Goal: Information Seeking & Learning: Learn about a topic

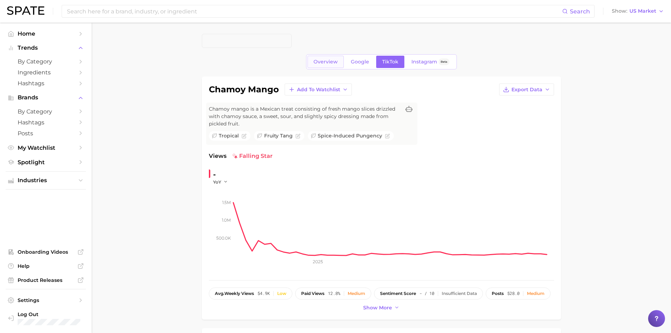
click at [323, 61] on span "Overview" at bounding box center [325, 62] width 24 height 6
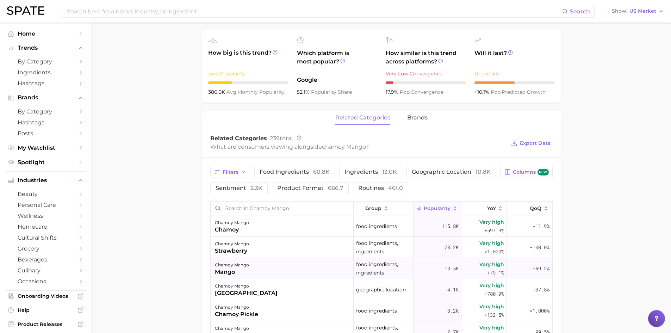
scroll to position [260, 0]
click at [306, 174] on span "food ingredients 60.8k" at bounding box center [295, 173] width 70 height 6
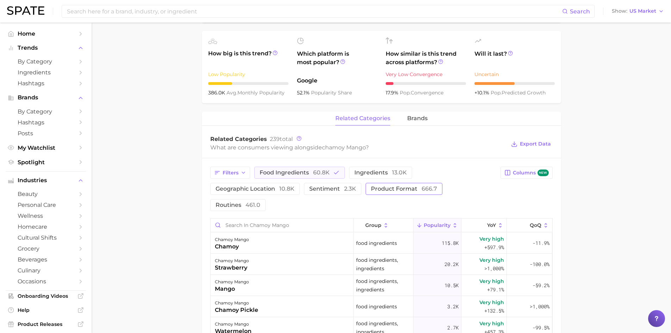
click at [381, 189] on span "product format 666.7" at bounding box center [404, 189] width 66 height 6
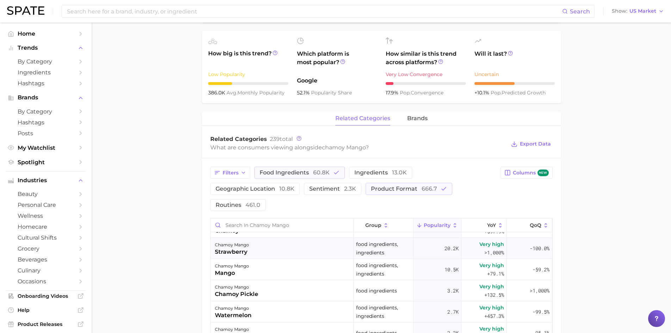
scroll to position [0, 0]
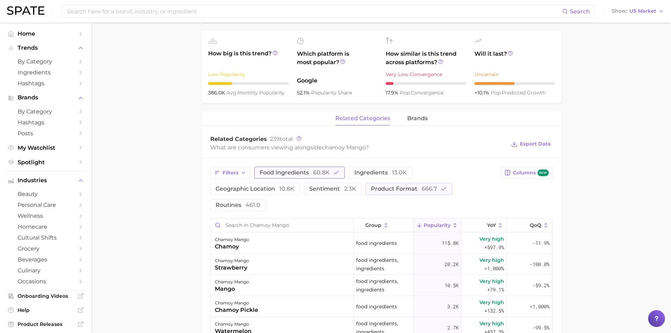
click at [327, 174] on span "60.8k" at bounding box center [321, 172] width 17 height 7
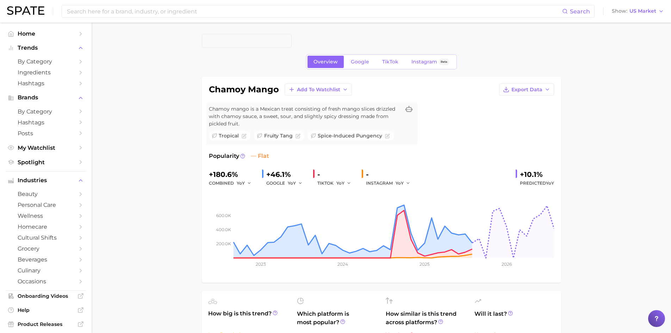
click at [334, 183] on div "TIKTOK YoY" at bounding box center [336, 183] width 39 height 8
drag, startPoint x: 397, startPoint y: 68, endPoint x: 389, endPoint y: 53, distance: 17.5
drag, startPoint x: 389, startPoint y: 53, endPoint x: 388, endPoint y: 61, distance: 8.1
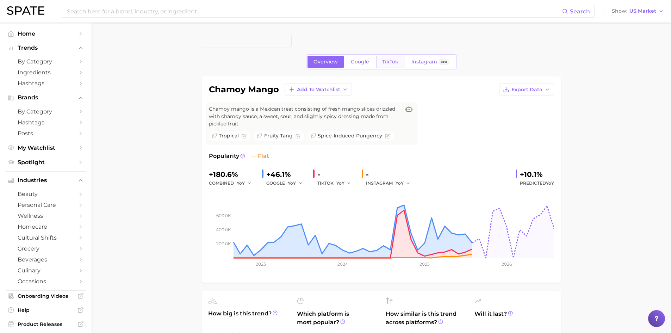
click at [388, 61] on span "TikTok" at bounding box center [390, 62] width 16 height 6
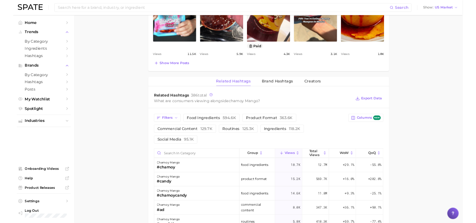
scroll to position [467, 0]
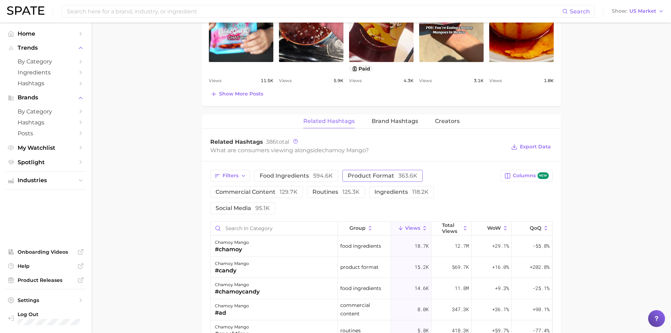
click at [359, 179] on span "product format 363.6k" at bounding box center [383, 176] width 70 height 6
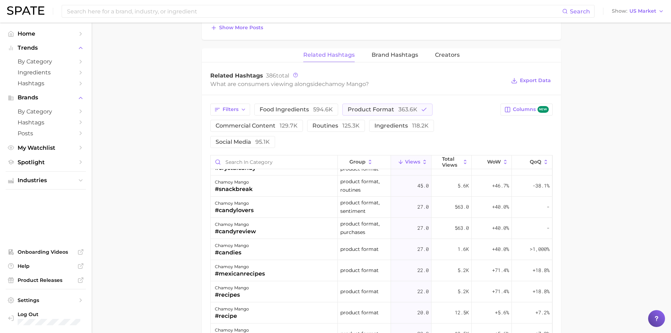
scroll to position [0, 0]
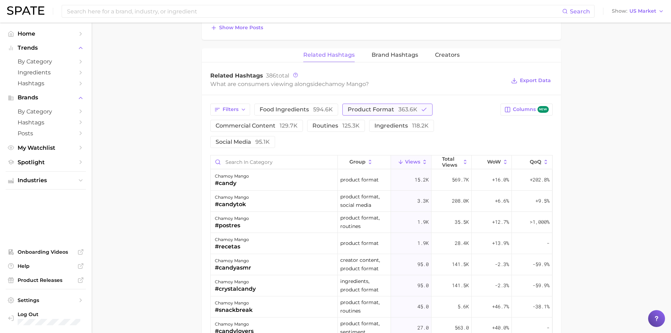
click at [356, 105] on button "product format 363.6k" at bounding box center [387, 110] width 90 height 12
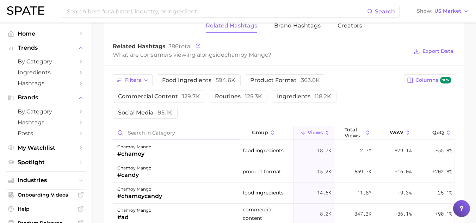
click at [173, 134] on input "Search in category" at bounding box center [176, 132] width 127 height 13
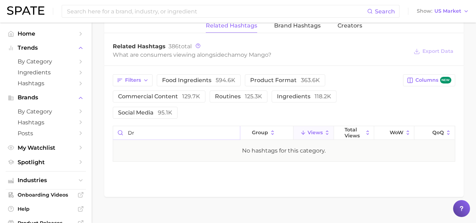
type input "d"
type input "b"
type input "m"
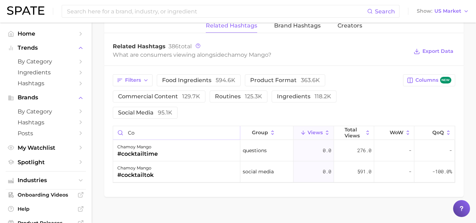
type input "c"
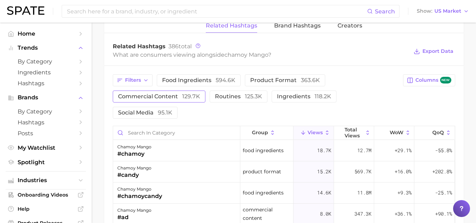
click at [173, 96] on span "commercial content 129.7k" at bounding box center [159, 97] width 82 height 6
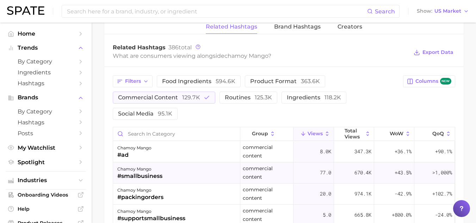
scroll to position [561, 0]
click at [204, 99] on icon "button" at bounding box center [207, 98] width 6 height 6
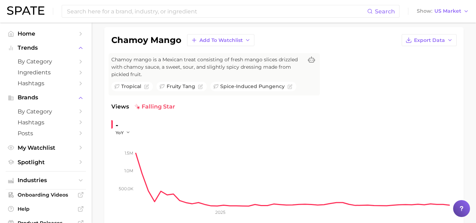
scroll to position [0, 0]
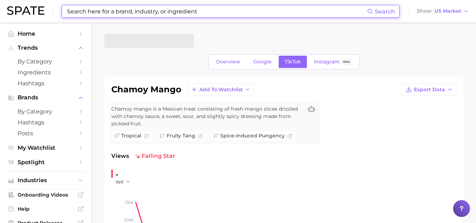
click at [109, 10] on input at bounding box center [216, 11] width 301 height 12
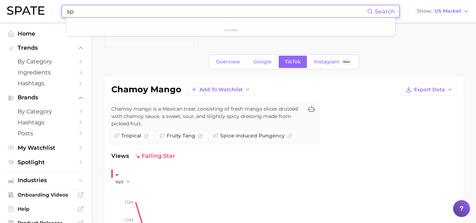
type input "s"
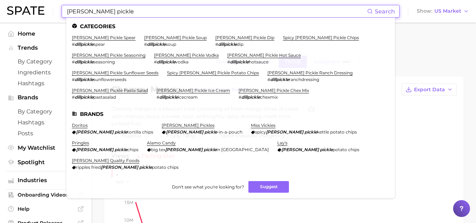
click at [78, 14] on input "[PERSON_NAME] pickle" at bounding box center [216, 11] width 301 height 12
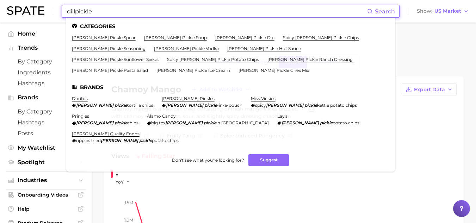
click at [97, 12] on input "dillpickle" at bounding box center [216, 11] width 301 height 12
click at [382, 13] on span "Search" at bounding box center [385, 11] width 20 height 7
click at [75, 12] on input "dillpickle" at bounding box center [216, 11] width 301 height 12
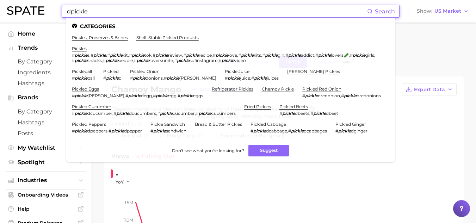
click at [86, 10] on input "dpickle" at bounding box center [216, 11] width 301 height 12
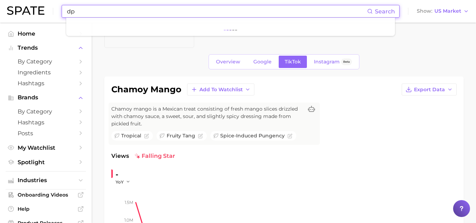
type input "d"
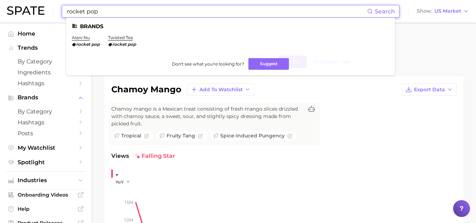
type input "rocket pop"
click at [81, 39] on link "alani nu" at bounding box center [81, 37] width 18 height 5
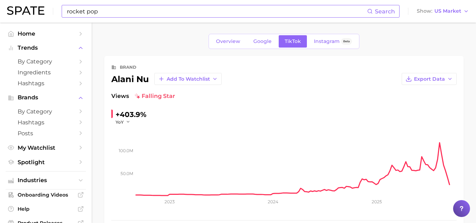
click at [100, 10] on input "rocket pop" at bounding box center [216, 11] width 301 height 12
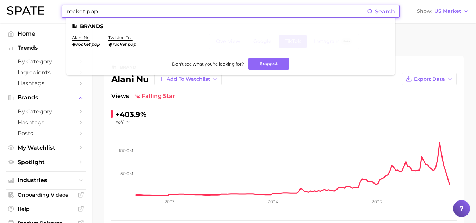
drag, startPoint x: 105, startPoint y: 13, endPoint x: 52, endPoint y: 6, distance: 52.6
click at [52, 6] on div "rocket pop Search Brands alani nu rocket pop twisted tea rocket pop Don't see w…" at bounding box center [238, 11] width 462 height 23
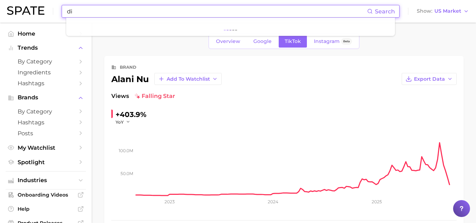
type input "d"
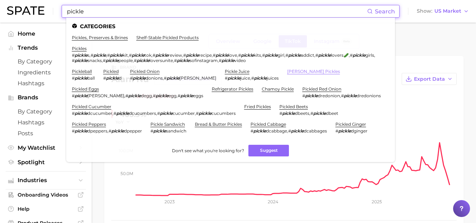
type input "pickle"
click at [287, 73] on link "[PERSON_NAME] pickles" at bounding box center [313, 71] width 53 height 5
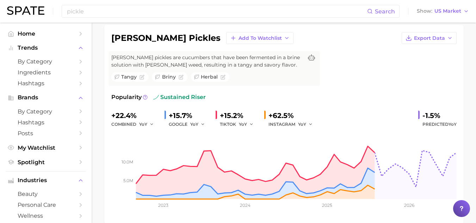
scroll to position [52, 0]
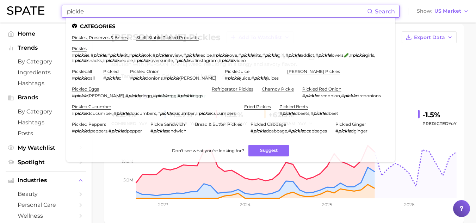
click at [98, 7] on input "pickle" at bounding box center [216, 11] width 301 height 12
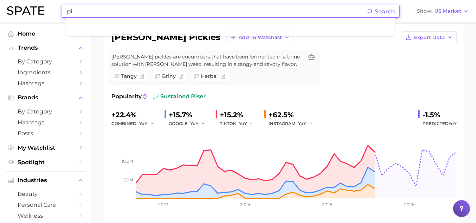
type input "p"
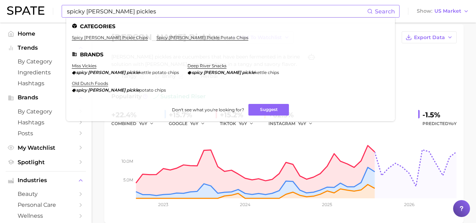
click at [99, 40] on ul "spicy [PERSON_NAME] pickle chips spicy [PERSON_NAME] pickle potato chips" at bounding box center [230, 40] width 317 height 11
click at [100, 38] on link "spicy [PERSON_NAME] pickle chips" at bounding box center [110, 37] width 76 height 5
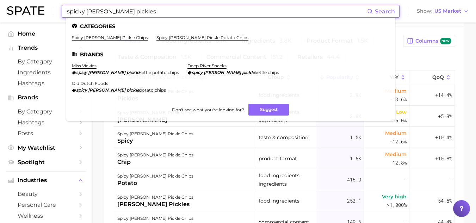
click at [85, 11] on input "spicky [PERSON_NAME] pickles" at bounding box center [216, 11] width 301 height 12
click at [93, 12] on input "spicky [PERSON_NAME] pickles" at bounding box center [216, 11] width 301 height 12
click at [97, 12] on input "spicky [PERSON_NAME] pickles" at bounding box center [216, 11] width 301 height 12
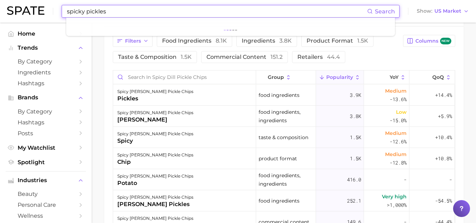
type input "spicky pickles"
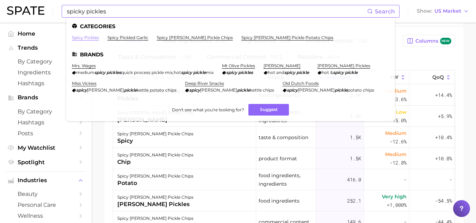
click at [94, 36] on link "spicy pickles" at bounding box center [85, 37] width 27 height 5
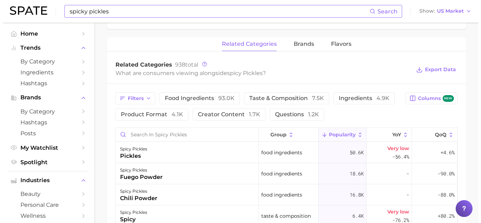
scroll to position [327, 0]
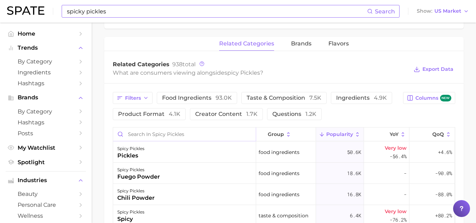
click at [168, 137] on input "Search in spicy pickles" at bounding box center [184, 133] width 143 height 13
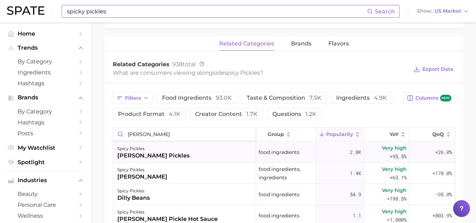
type input "[PERSON_NAME]"
click at [141, 155] on div "[PERSON_NAME] pickles" at bounding box center [153, 155] width 72 height 8
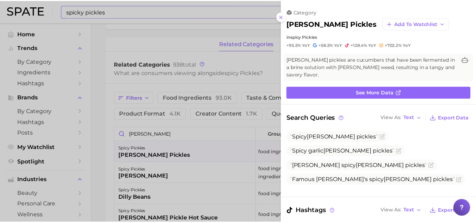
scroll to position [0, 0]
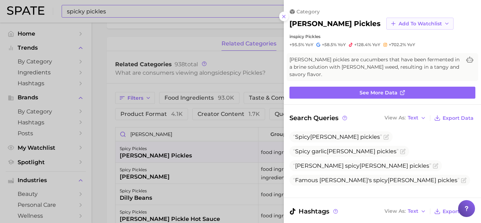
click at [399, 21] on span "Add to Watchlist" at bounding box center [420, 24] width 43 height 6
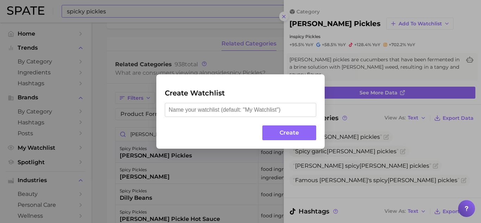
click at [213, 20] on div "Create Watchlist Create" at bounding box center [240, 111] width 481 height 223
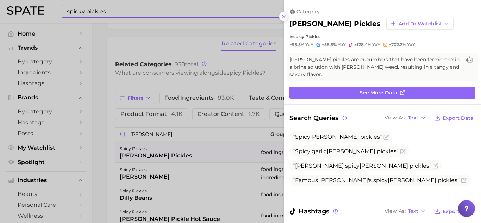
click at [284, 15] on icon at bounding box center [284, 17] width 6 height 6
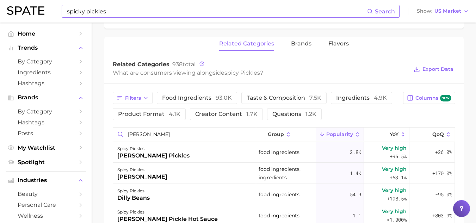
click at [144, 13] on input "spicky pickles" at bounding box center [216, 11] width 301 height 12
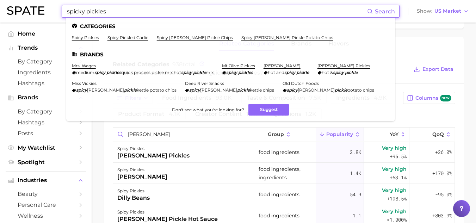
click at [84, 13] on input "spicky pickles" at bounding box center [216, 11] width 301 height 12
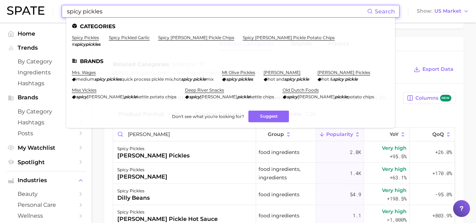
click at [114, 16] on input "spicy pickles" at bounding box center [216, 11] width 301 height 12
click at [94, 38] on link "spicy pickles" at bounding box center [85, 37] width 27 height 5
click at [107, 7] on input "spicy pickles" at bounding box center [216, 11] width 301 height 12
click at [82, 12] on input "spicy pickles" at bounding box center [216, 11] width 301 height 12
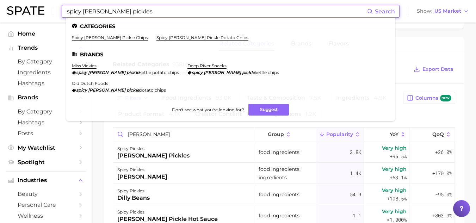
click at [130, 15] on input "spicy [PERSON_NAME] pickles" at bounding box center [216, 11] width 301 height 12
click at [262, 104] on button "Suggest" at bounding box center [268, 110] width 40 height 12
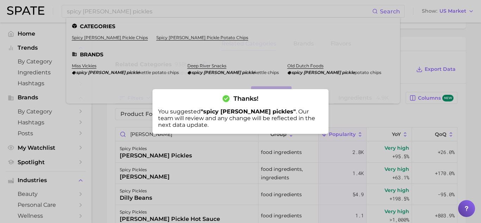
click at [413, 45] on div at bounding box center [240, 111] width 481 height 223
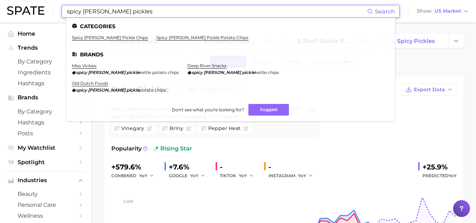
click at [119, 14] on input "spicy [PERSON_NAME] pickles" at bounding box center [216, 11] width 301 height 12
click at [117, 8] on input "spicy [PERSON_NAME] pickles" at bounding box center [216, 11] width 301 height 12
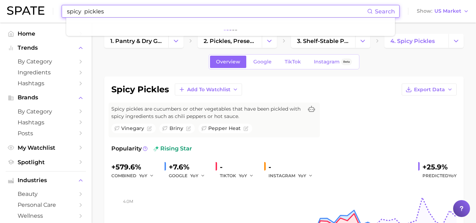
type input "spicy pickles"
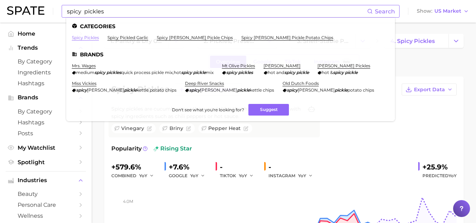
click at [87, 36] on link "spicy pickles" at bounding box center [85, 37] width 27 height 5
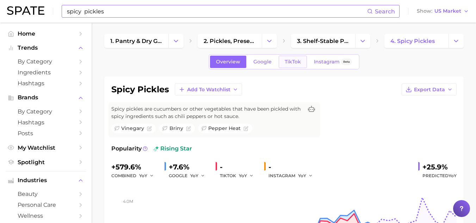
click at [287, 63] on span "TikTok" at bounding box center [293, 62] width 16 height 6
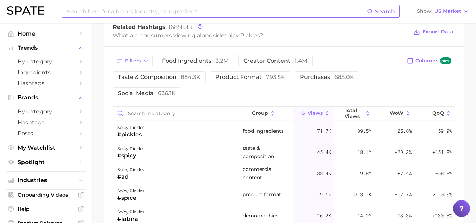
click at [155, 115] on input "Search in category" at bounding box center [176, 113] width 127 height 13
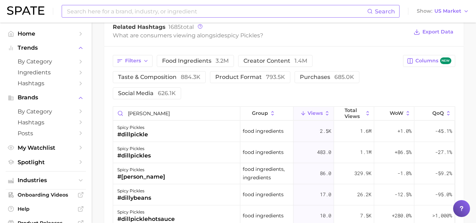
click at [305, 112] on icon at bounding box center [303, 113] width 6 height 6
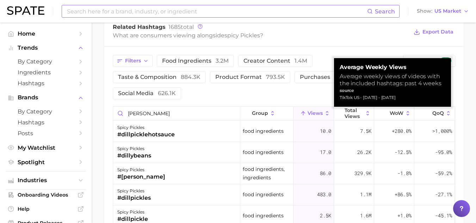
click at [305, 112] on icon at bounding box center [303, 113] width 6 height 6
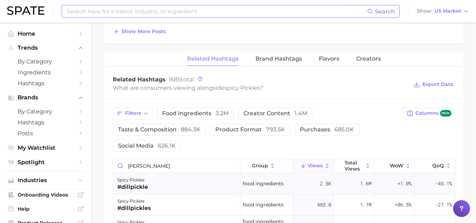
scroll to position [522, 0]
click at [154, 165] on input "[PERSON_NAME]" at bounding box center [176, 165] width 127 height 13
type input "d"
click at [309, 169] on button "Views" at bounding box center [313, 166] width 40 height 14
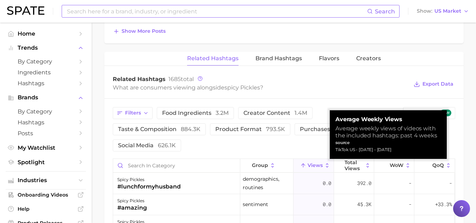
click at [309, 169] on button "Views" at bounding box center [313, 166] width 40 height 14
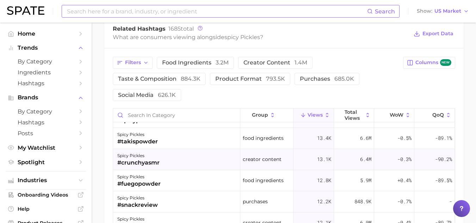
scroll to position [0, 0]
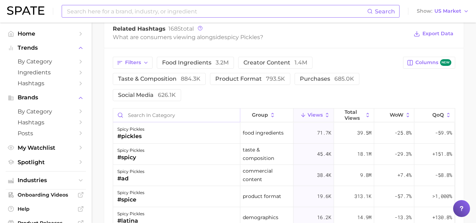
click at [169, 113] on input "Search in category" at bounding box center [176, 114] width 127 height 13
type input "B"
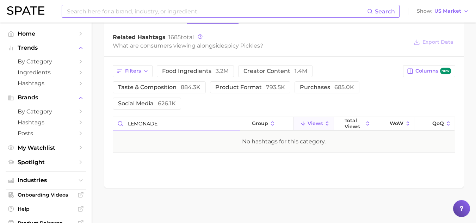
scroll to position [564, 0]
type input "L"
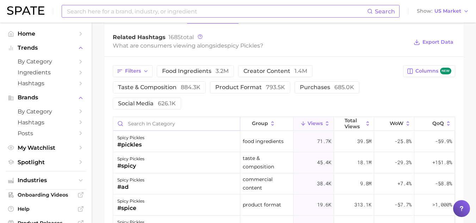
scroll to position [573, 0]
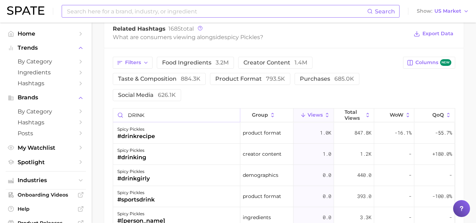
type input "DRINK"
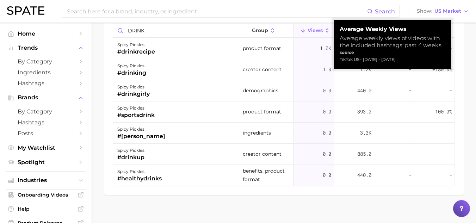
scroll to position [657, 0]
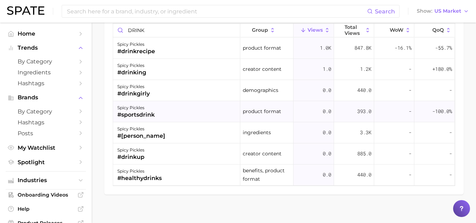
click at [316, 121] on div "0.0" at bounding box center [313, 111] width 40 height 21
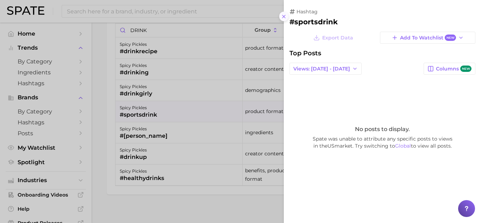
click at [282, 20] on button at bounding box center [284, 17] width 10 height 10
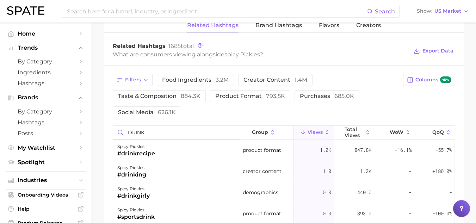
scroll to position [579, 0]
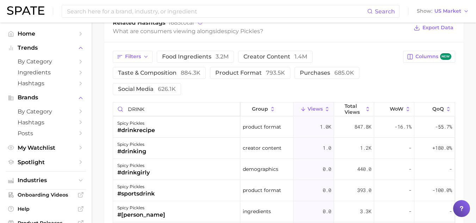
click at [231, 112] on input "DRINK" at bounding box center [176, 108] width 127 height 13
click at [233, 108] on input "DRINK" at bounding box center [176, 108] width 127 height 13
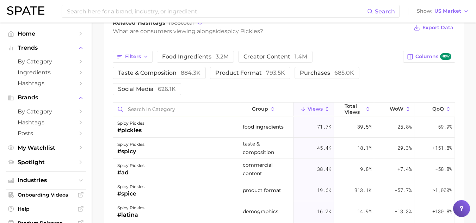
click at [200, 110] on input "Search in category" at bounding box center [176, 108] width 127 height 13
type input "[PERSON_NAME]"
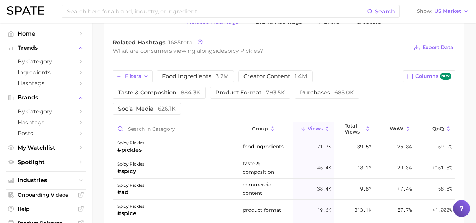
click at [191, 128] on input "Search in category" at bounding box center [176, 128] width 127 height 13
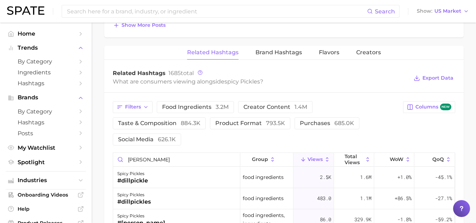
scroll to position [529, 0]
click at [167, 162] on input "[PERSON_NAME]" at bounding box center [176, 158] width 127 height 13
type input "D"
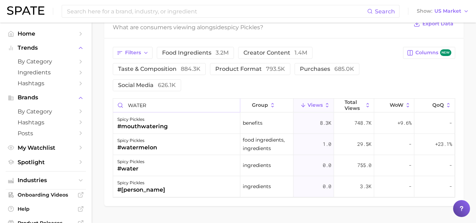
scroll to position [582, 0]
type input "W"
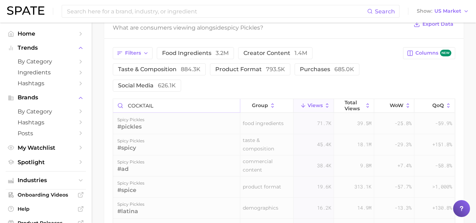
scroll to position [564, 0]
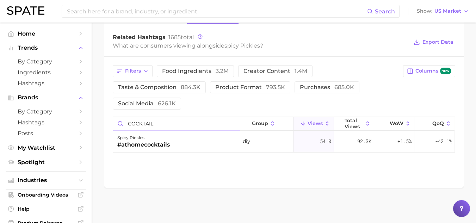
type input "COCKTAIL"
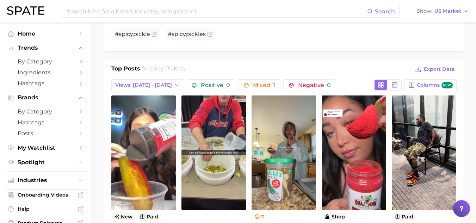
scroll to position [270, 0]
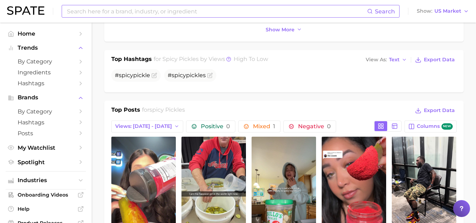
click at [95, 10] on input at bounding box center [216, 11] width 301 height 12
type input "mango chamoy"
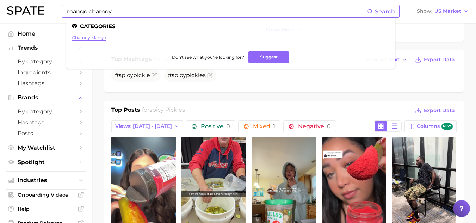
click at [83, 39] on link "chamoy mango" at bounding box center [89, 37] width 34 height 5
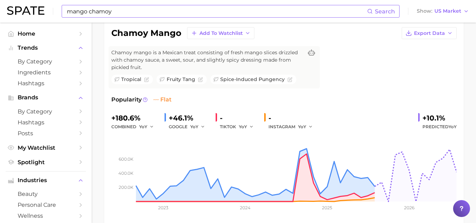
scroll to position [15, 0]
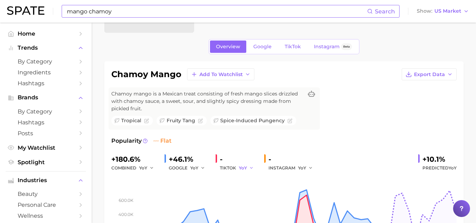
click at [241, 169] on span "YoY" at bounding box center [243, 168] width 8 height 6
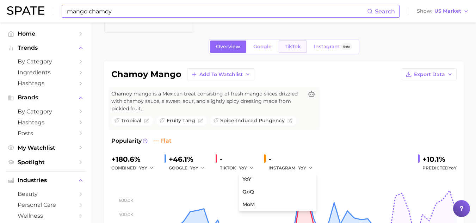
click at [294, 50] on link "TikTok" at bounding box center [293, 46] width 28 height 12
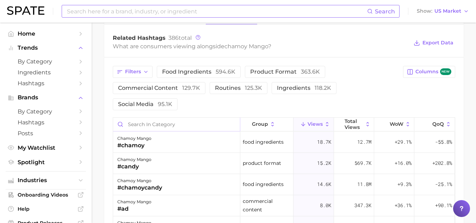
click at [185, 125] on input "Search in category" at bounding box center [176, 124] width 127 height 13
type input "a"
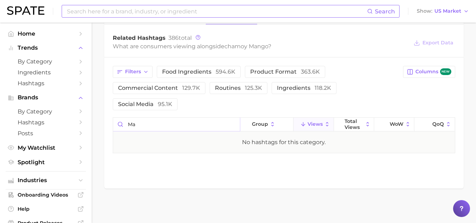
type input "m"
type input "d"
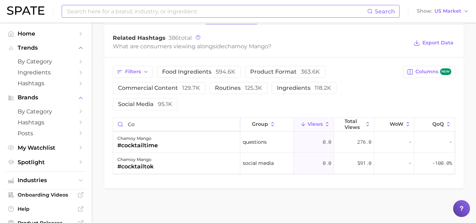
type input "c"
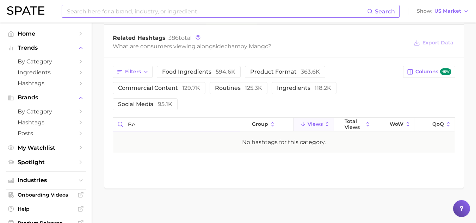
type input "b"
type input "l"
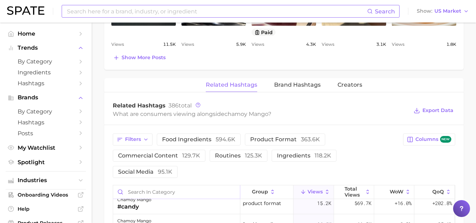
scroll to position [488, 0]
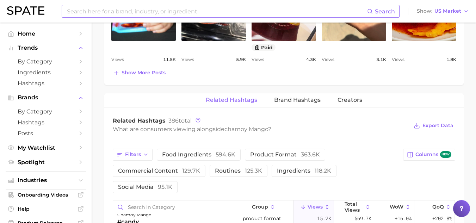
click at [149, 10] on input at bounding box center [216, 11] width 301 height 12
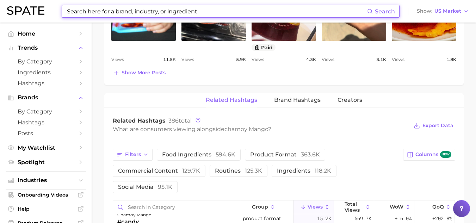
paste input "red-white-blue popsicle"
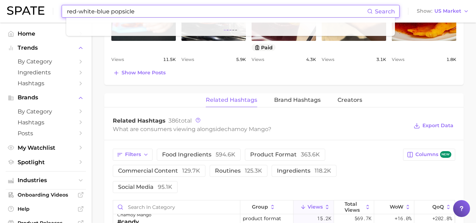
click at [149, 10] on input "red-white-blue popsicle" at bounding box center [216, 11] width 301 height 12
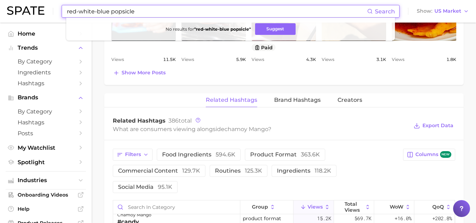
drag, startPoint x: 133, startPoint y: 10, endPoint x: 111, endPoint y: 12, distance: 22.9
click at [111, 12] on input "red-white-blue popsicle" at bounding box center [216, 11] width 301 height 12
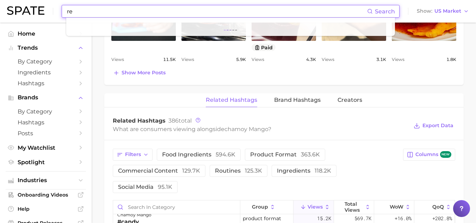
type input "r"
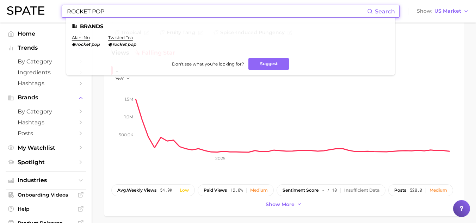
scroll to position [0, 0]
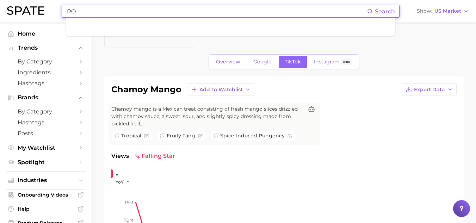
type input "R"
type input "PATRIOTIC POPSICLE"
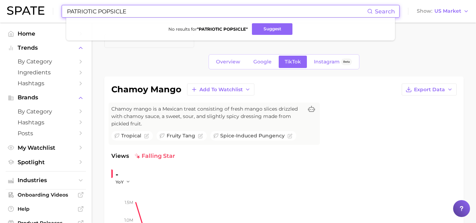
drag, startPoint x: 141, startPoint y: 9, endPoint x: 65, endPoint y: 9, distance: 75.7
click at [65, 9] on div "PATRIOTIC POPSICLE Search No results for " PATRIOTIC POPSICLE " Suggest" at bounding box center [231, 11] width 338 height 13
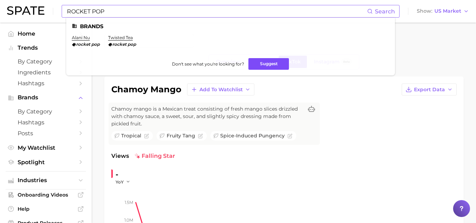
click at [256, 61] on button "Suggest" at bounding box center [268, 64] width 40 height 12
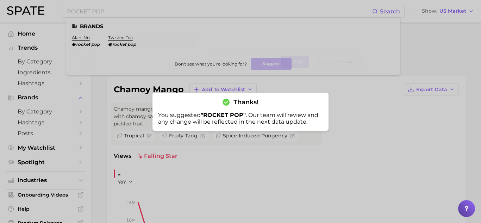
click at [106, 12] on div at bounding box center [240, 111] width 481 height 223
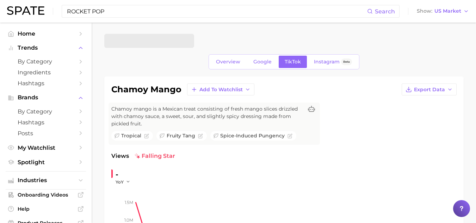
click at [106, 12] on input "ROCKET POP" at bounding box center [216, 11] width 301 height 12
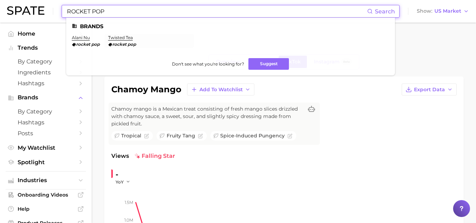
click at [106, 13] on input "ROCKET POP" at bounding box center [216, 11] width 301 height 12
click at [117, 11] on input "ROCKET POP" at bounding box center [216, 11] width 301 height 12
drag, startPoint x: 117, startPoint y: 11, endPoint x: 54, endPoint y: 4, distance: 63.4
click at [54, 4] on div "ROCKET POP Search Brands alani nu rocket pop twisted tea rocket pop Don't see w…" at bounding box center [238, 11] width 462 height 23
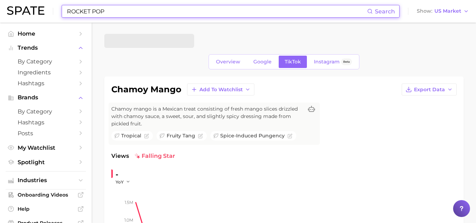
paste input "red-white-blue popsicle"
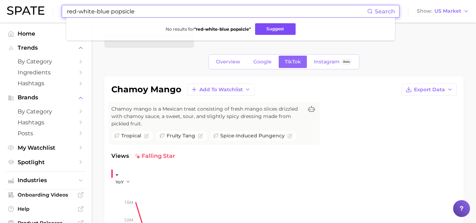
click at [259, 27] on button "Suggest" at bounding box center [275, 29] width 40 height 12
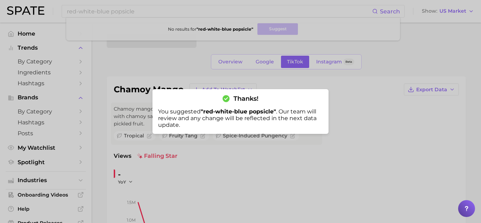
click at [125, 11] on div at bounding box center [240, 111] width 481 height 223
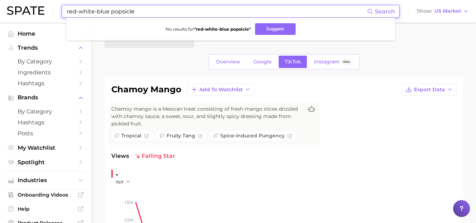
drag, startPoint x: 137, startPoint y: 11, endPoint x: 69, endPoint y: 7, distance: 68.1
click at [69, 7] on input "red-white-blue popsicle" at bounding box center [216, 11] width 301 height 12
type input "r"
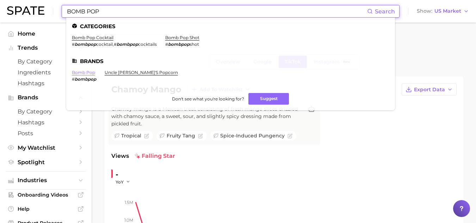
type input "BOMB POP"
click at [80, 74] on link "bomb pop" at bounding box center [83, 72] width 23 height 5
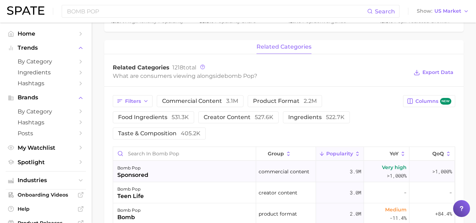
scroll to position [297, 0]
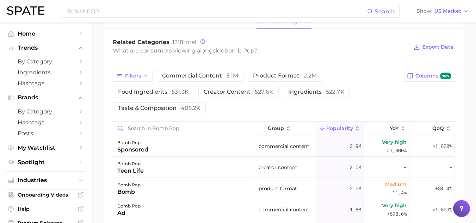
click at [175, 125] on input "Search in bomb pop" at bounding box center [184, 127] width 143 height 13
type input "c"
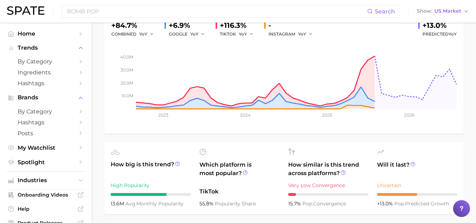
scroll to position [0, 0]
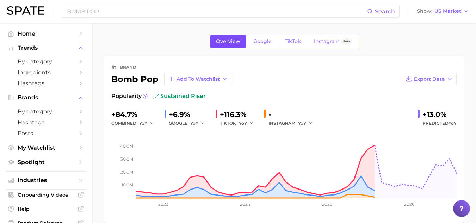
click at [229, 44] on span "Overview" at bounding box center [228, 41] width 24 height 6
click at [267, 41] on span "Google" at bounding box center [262, 41] width 18 height 6
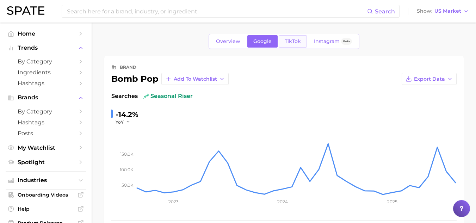
click at [285, 40] on span "TikTok" at bounding box center [293, 41] width 16 height 6
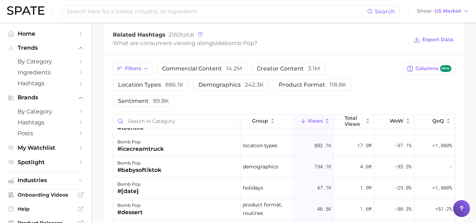
scroll to position [58, 0]
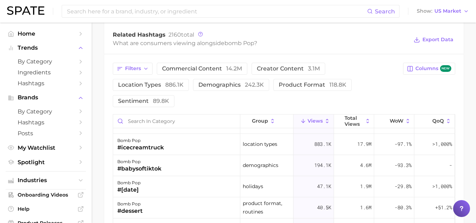
click at [314, 126] on button "Views" at bounding box center [313, 121] width 40 height 14
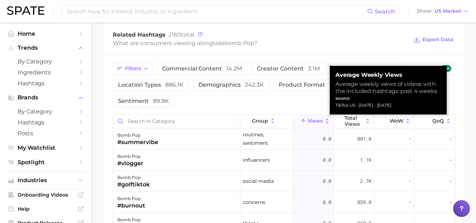
click at [311, 120] on span "Views" at bounding box center [314, 121] width 15 height 6
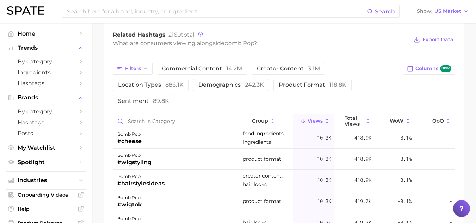
scroll to position [468, 0]
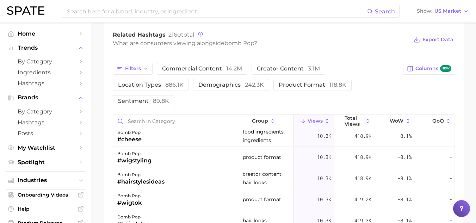
click at [141, 119] on input "Search in category" at bounding box center [176, 120] width 127 height 13
type input "a"
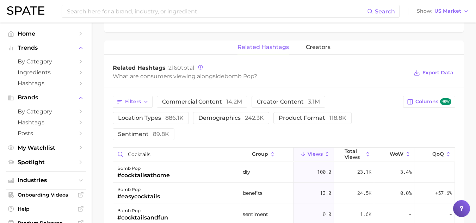
scroll to position [482, 0]
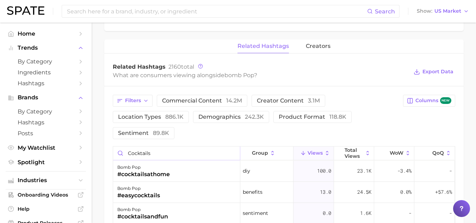
click at [176, 153] on input "cocktails" at bounding box center [176, 152] width 127 height 13
type input "c"
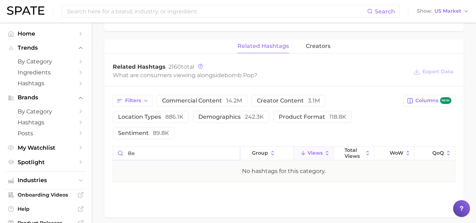
type input "b"
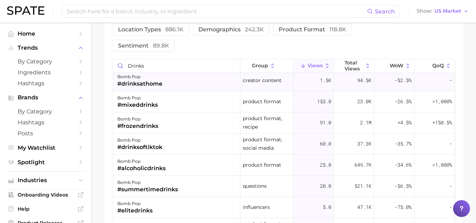
scroll to position [0, 0]
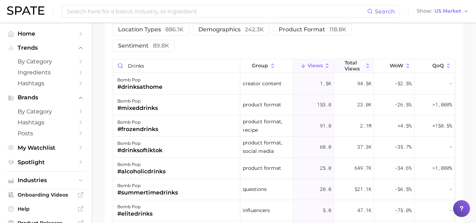
click at [354, 64] on span "Total Views" at bounding box center [353, 65] width 19 height 11
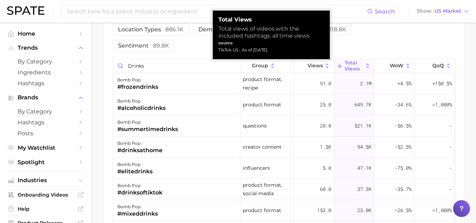
click at [354, 64] on span "Total Views" at bounding box center [353, 65] width 19 height 11
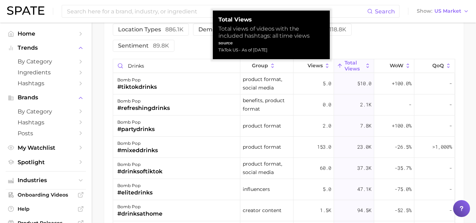
click at [354, 64] on span "Total Views" at bounding box center [353, 65] width 19 height 11
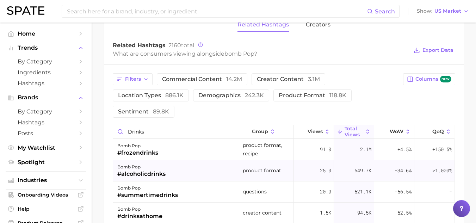
scroll to position [503, 0]
click at [152, 136] on input "drinks" at bounding box center [176, 131] width 127 height 13
type input "d"
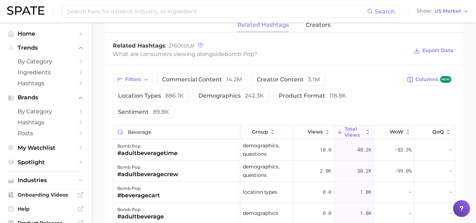
type input "beverage"
click at [345, 130] on span "Total Views" at bounding box center [353, 131] width 19 height 11
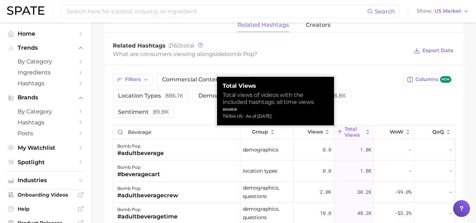
click at [345, 130] on span "Total Views" at bounding box center [353, 131] width 19 height 11
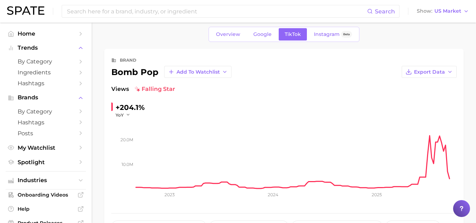
scroll to position [0, 0]
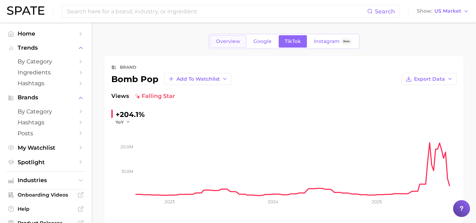
click at [225, 44] on link "Overview" at bounding box center [228, 41] width 36 height 12
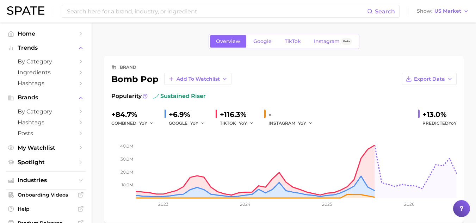
click at [231, 114] on div "+116.3%" at bounding box center [239, 114] width 39 height 11
click at [292, 42] on span "TikTok" at bounding box center [293, 41] width 16 height 6
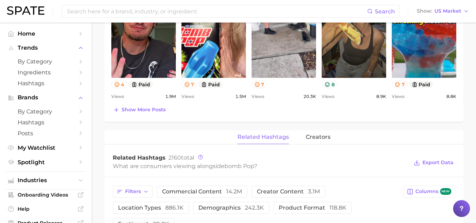
scroll to position [392, 0]
click at [144, 110] on span "Show more posts" at bounding box center [143, 109] width 44 height 6
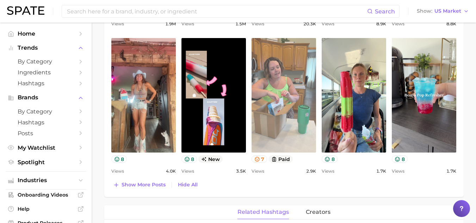
scroll to position [464, 0]
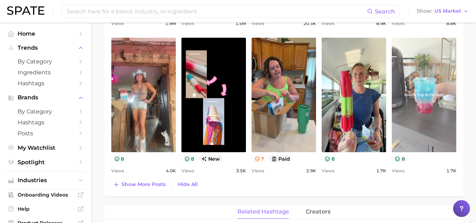
click at [419, 114] on link "view post on TikTok" at bounding box center [424, 95] width 64 height 114
